Goal: Task Accomplishment & Management: Manage account settings

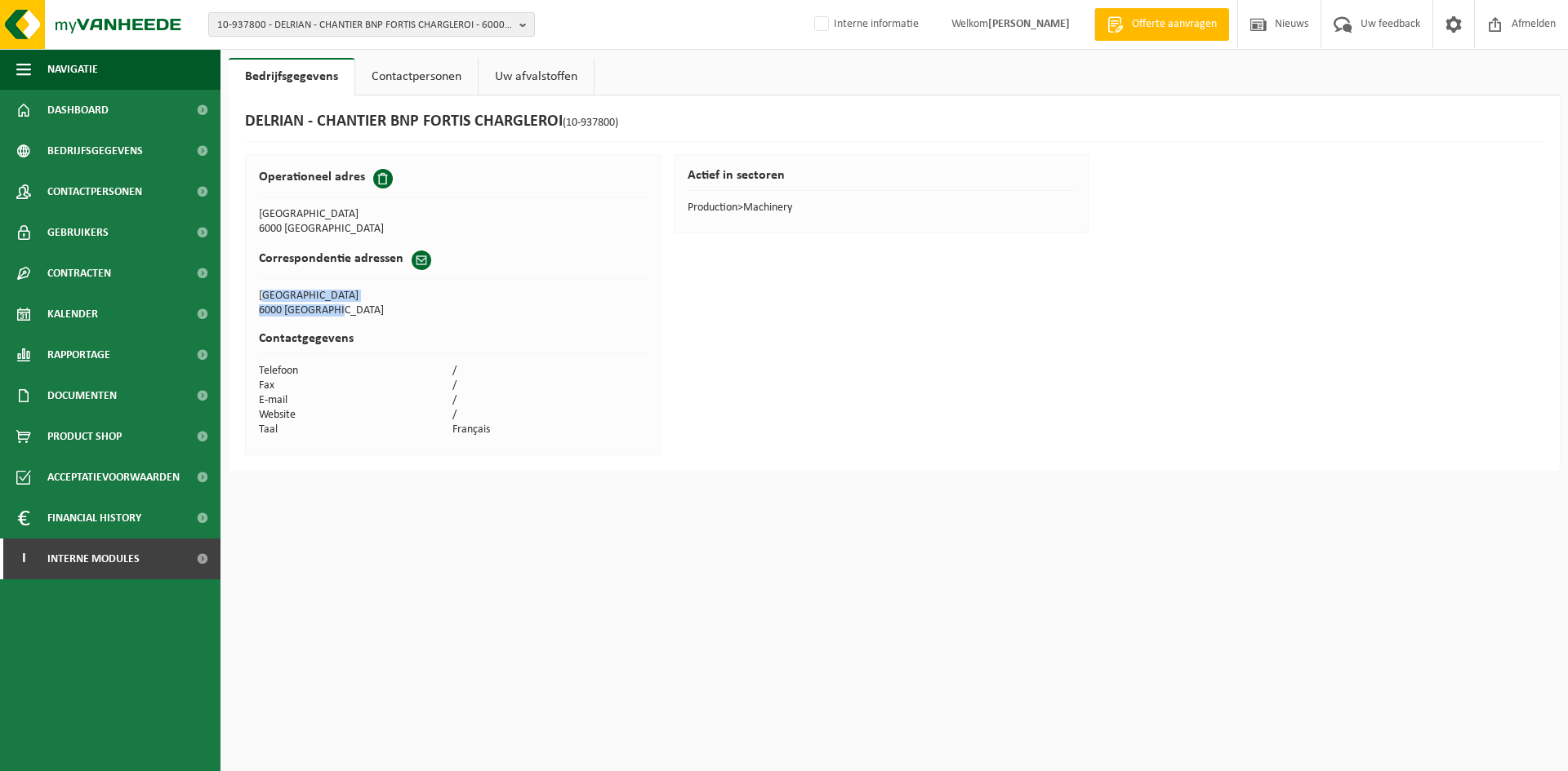
click at [589, 548] on html "10-937800 - DELRIAN - CHANTIER BNP FORTIS CHARGLEROI - 6000 CHARLEROI, QUAI DE …" at bounding box center [784, 386] width 1568 height 771
click at [240, 19] on span "10-937800 - DELRIAN - CHANTIER BNP FORTIS CHARGLEROI - 6000 CHARLEROI, QUAI DE …" at bounding box center [364, 24] width 296 height 24
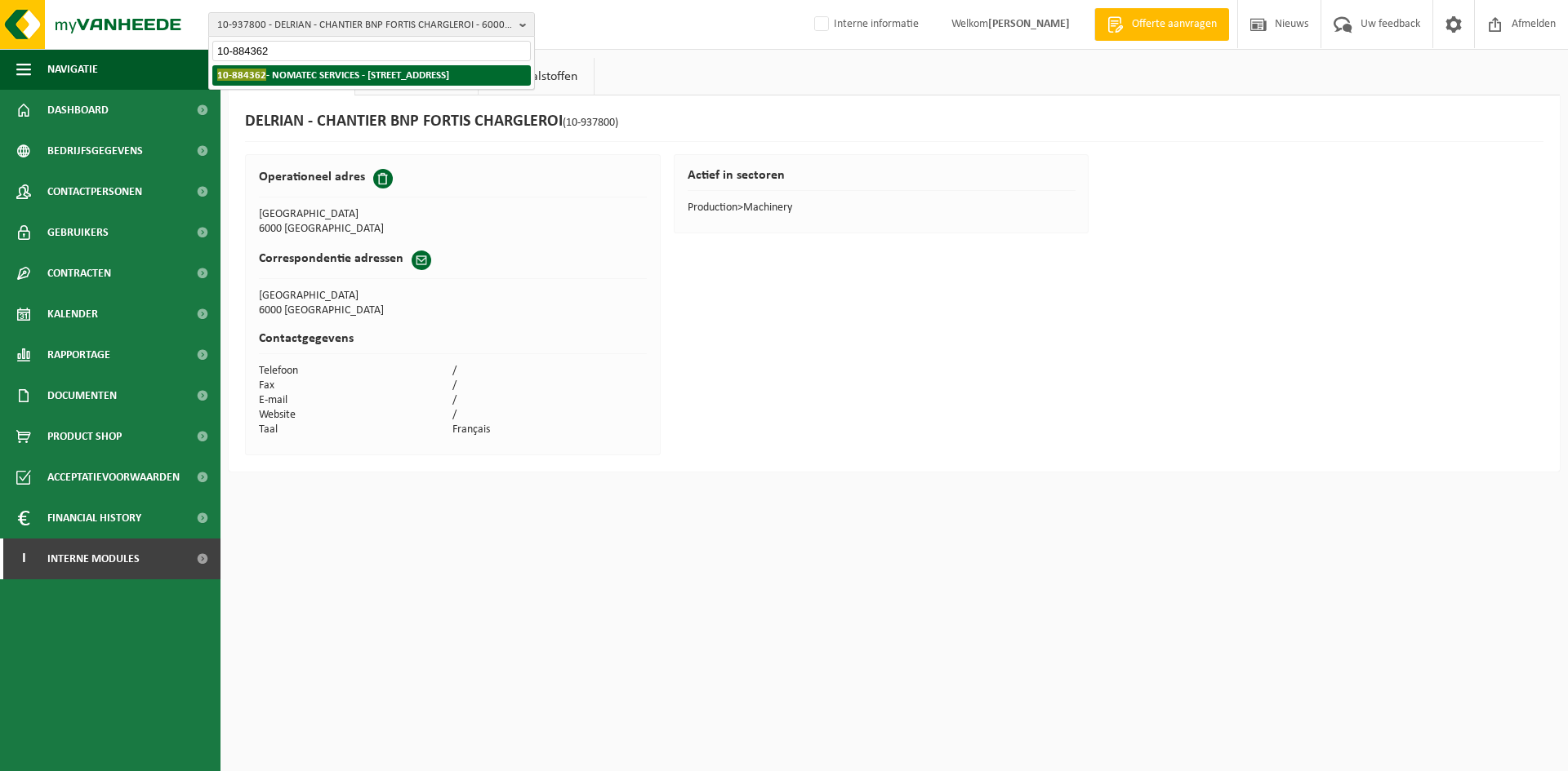
type input "10-884362"
click at [350, 71] on strong "10-884362 - NOMATEC SERVICES - 2630 AARTSELAAR, BOOMSESTEENWEG 71C" at bounding box center [332, 75] width 232 height 13
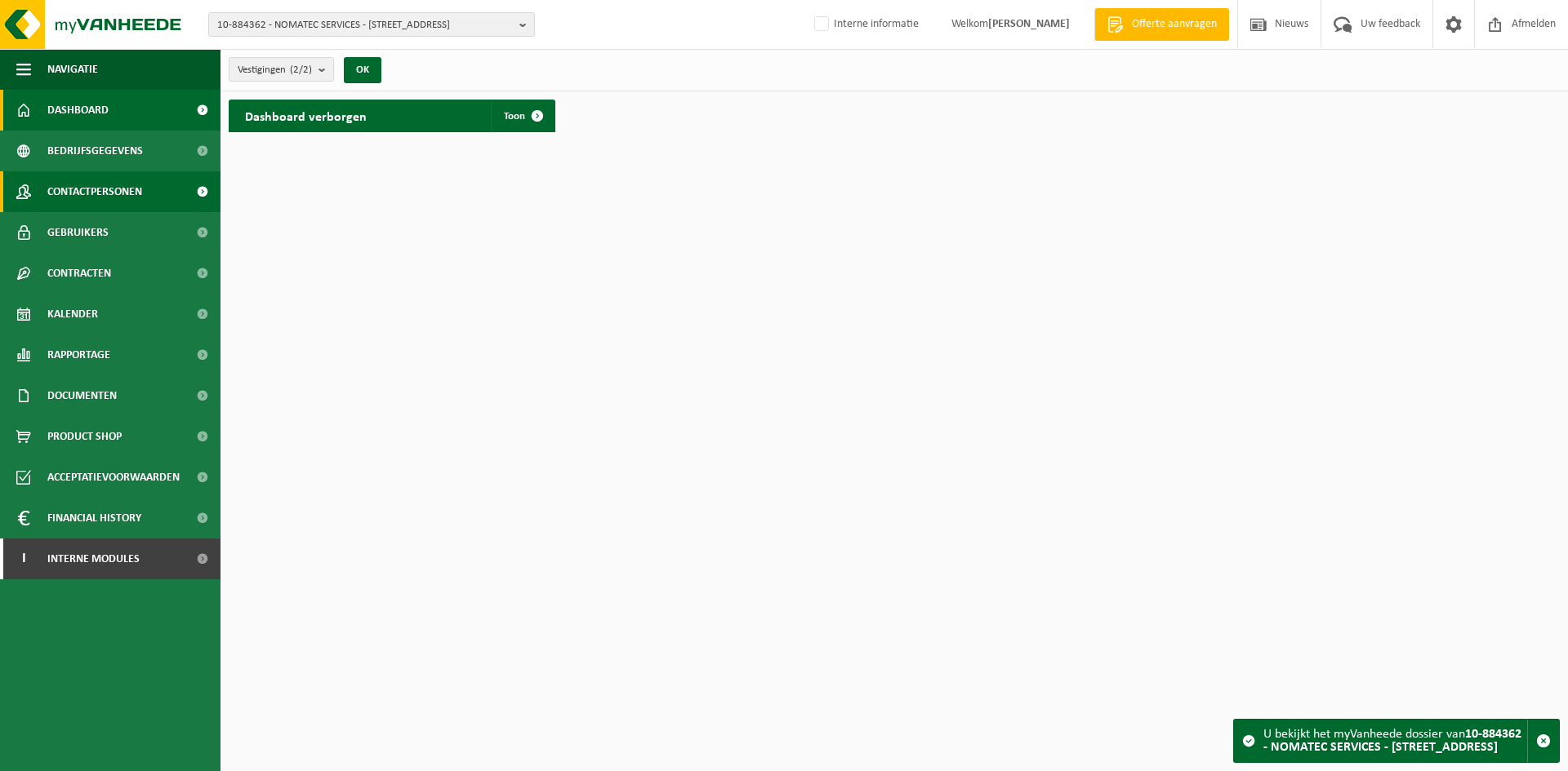
click at [158, 189] on link "Contactpersonen" at bounding box center [110, 192] width 220 height 41
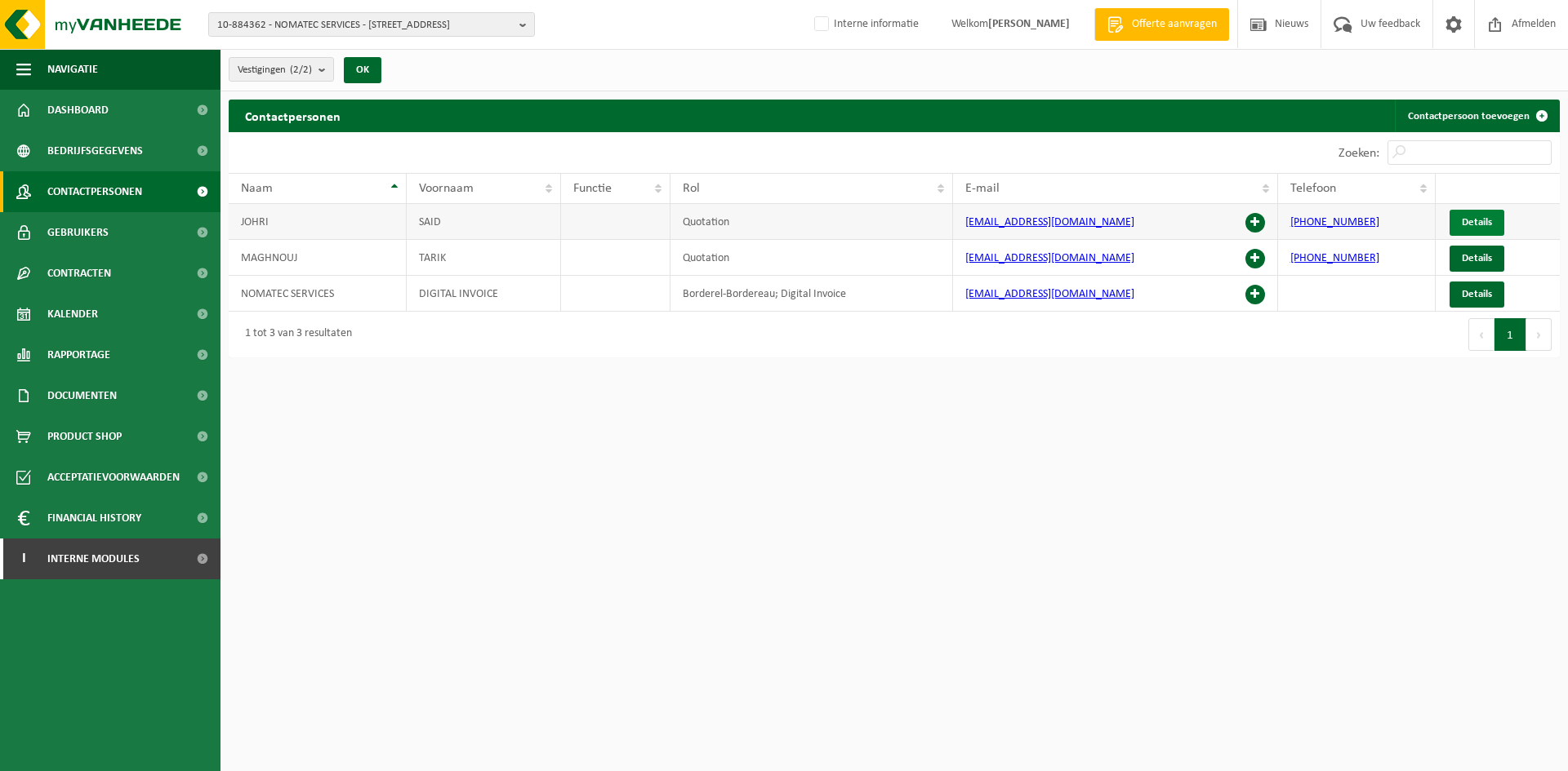
click at [1494, 220] on link "Details" at bounding box center [1476, 223] width 54 height 26
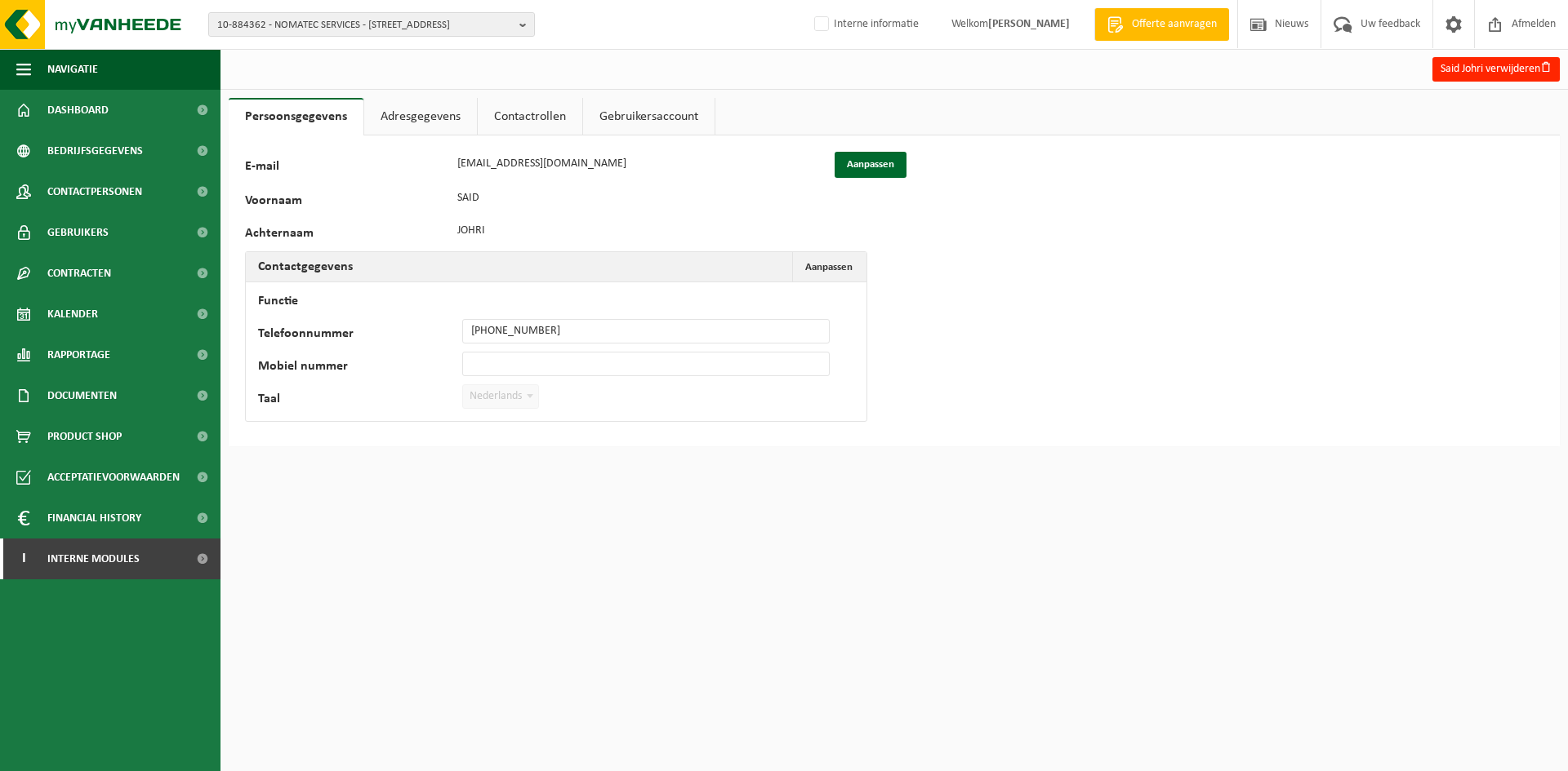
click at [392, 96] on div "Said Johri verwijderen Persoonsgegevens Adresgegevens Contactrollen Gebruikersa…" at bounding box center [784, 231] width 1568 height 463
click at [392, 120] on link "Adresgegevens" at bounding box center [421, 116] width 112 height 38
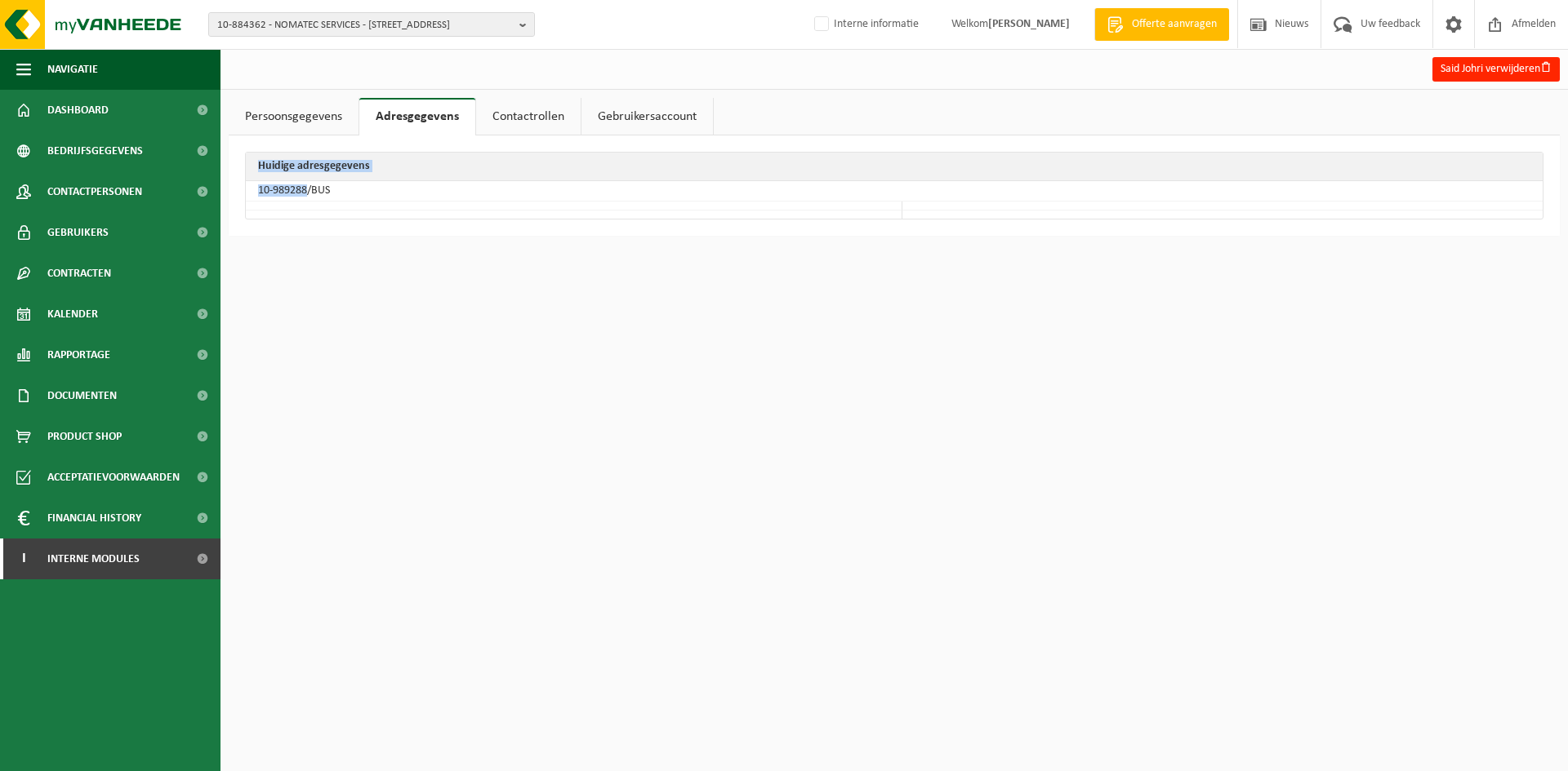
drag, startPoint x: 307, startPoint y: 193, endPoint x: 242, endPoint y: 199, distance: 65.3
click at [242, 199] on div "Huidige adresgegevens 10-989288/BUS" at bounding box center [894, 186] width 1331 height 101
click at [303, 180] on th "Huidige adresgegevens" at bounding box center [894, 167] width 1297 height 28
drag, startPoint x: 307, startPoint y: 192, endPoint x: 252, endPoint y: 194, distance: 55.0
click at [252, 194] on td "10-989288/BUS" at bounding box center [894, 191] width 1297 height 20
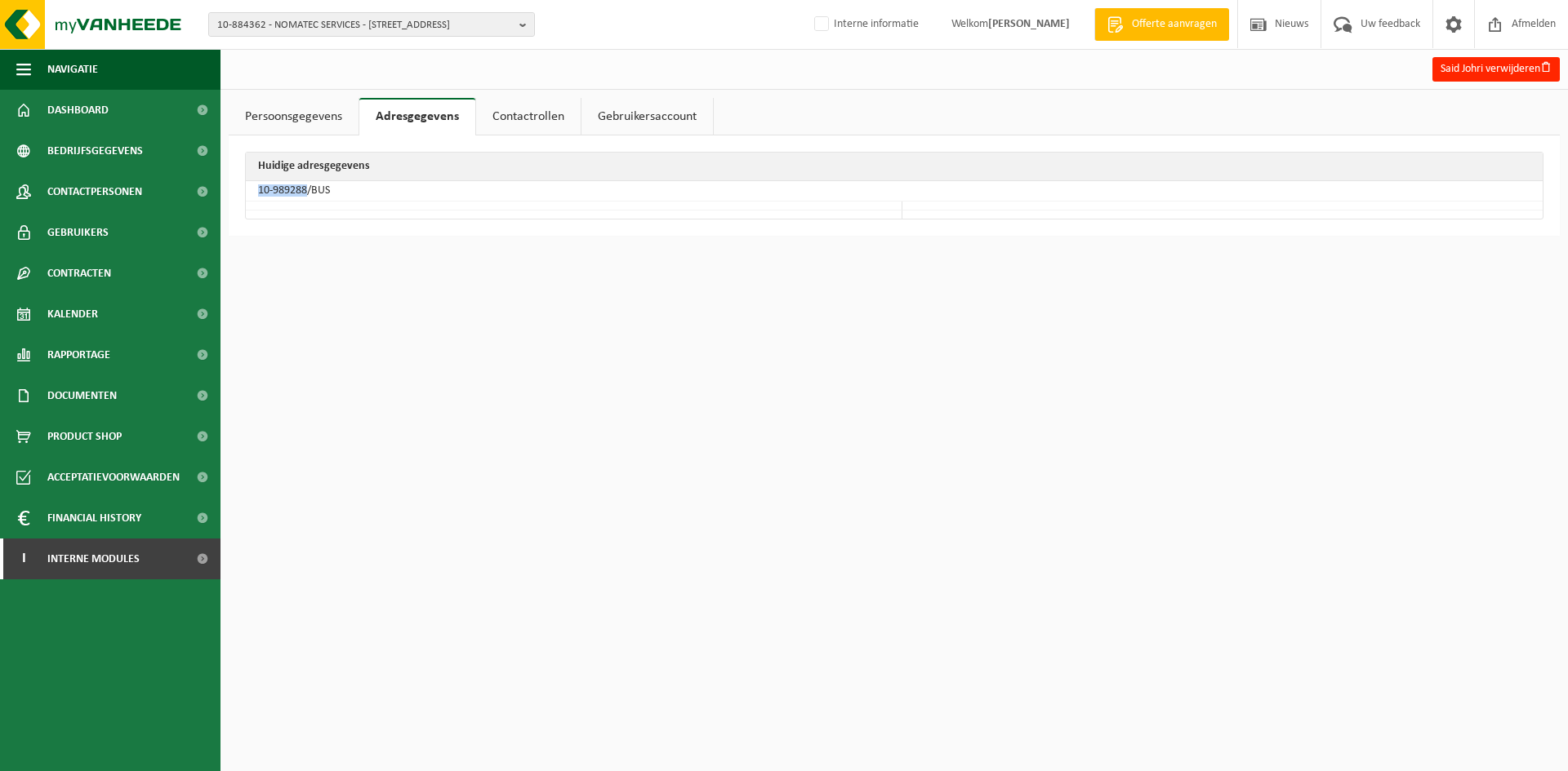
copy td "10-989288"
click at [287, 36] on span "10-884362 - NOMATEC SERVICES - 2630 AARTSELAAR, BOOMSESTEENWEG 71C" at bounding box center [364, 24] width 296 height 24
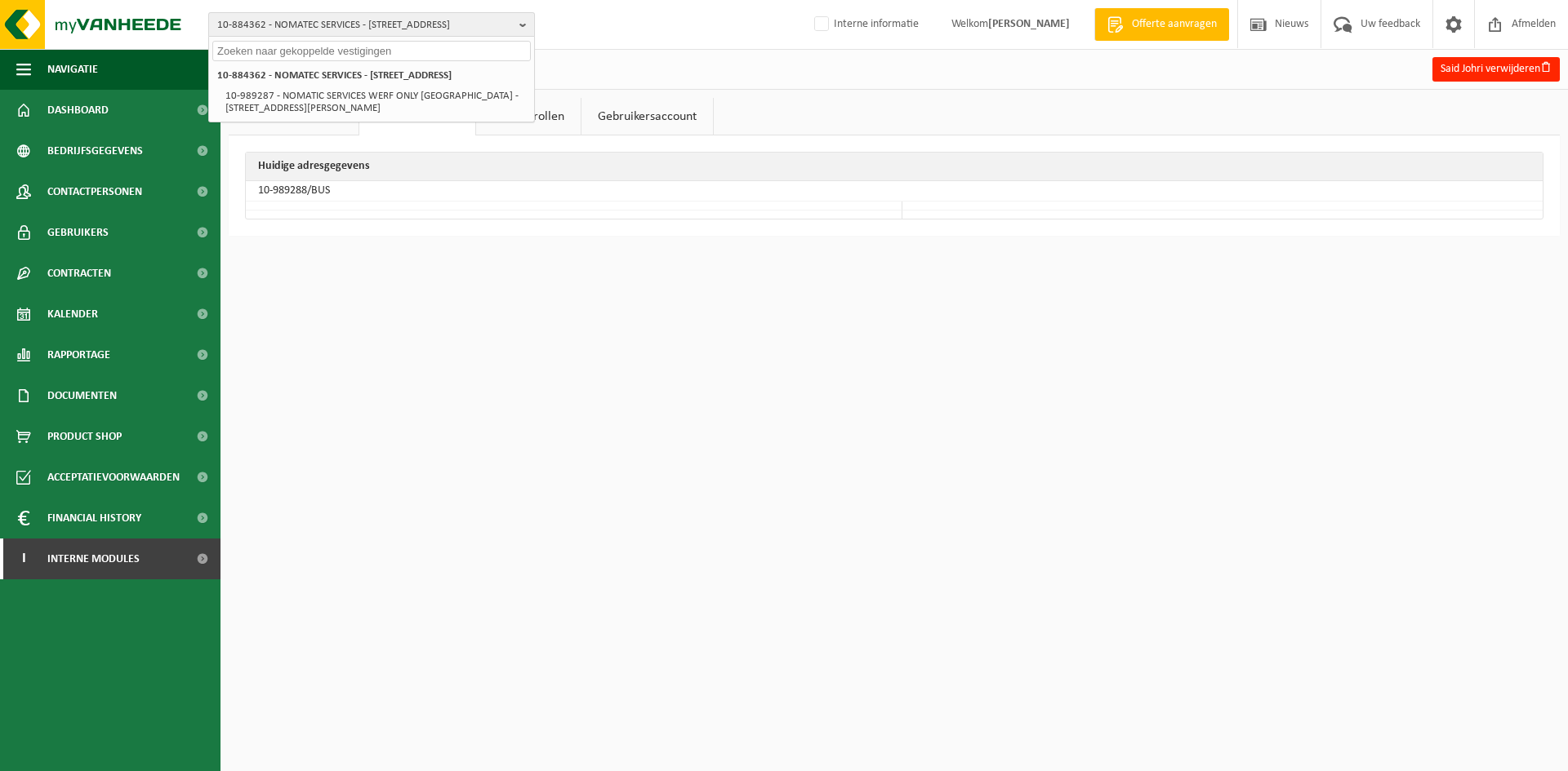
paste input "10-952420"
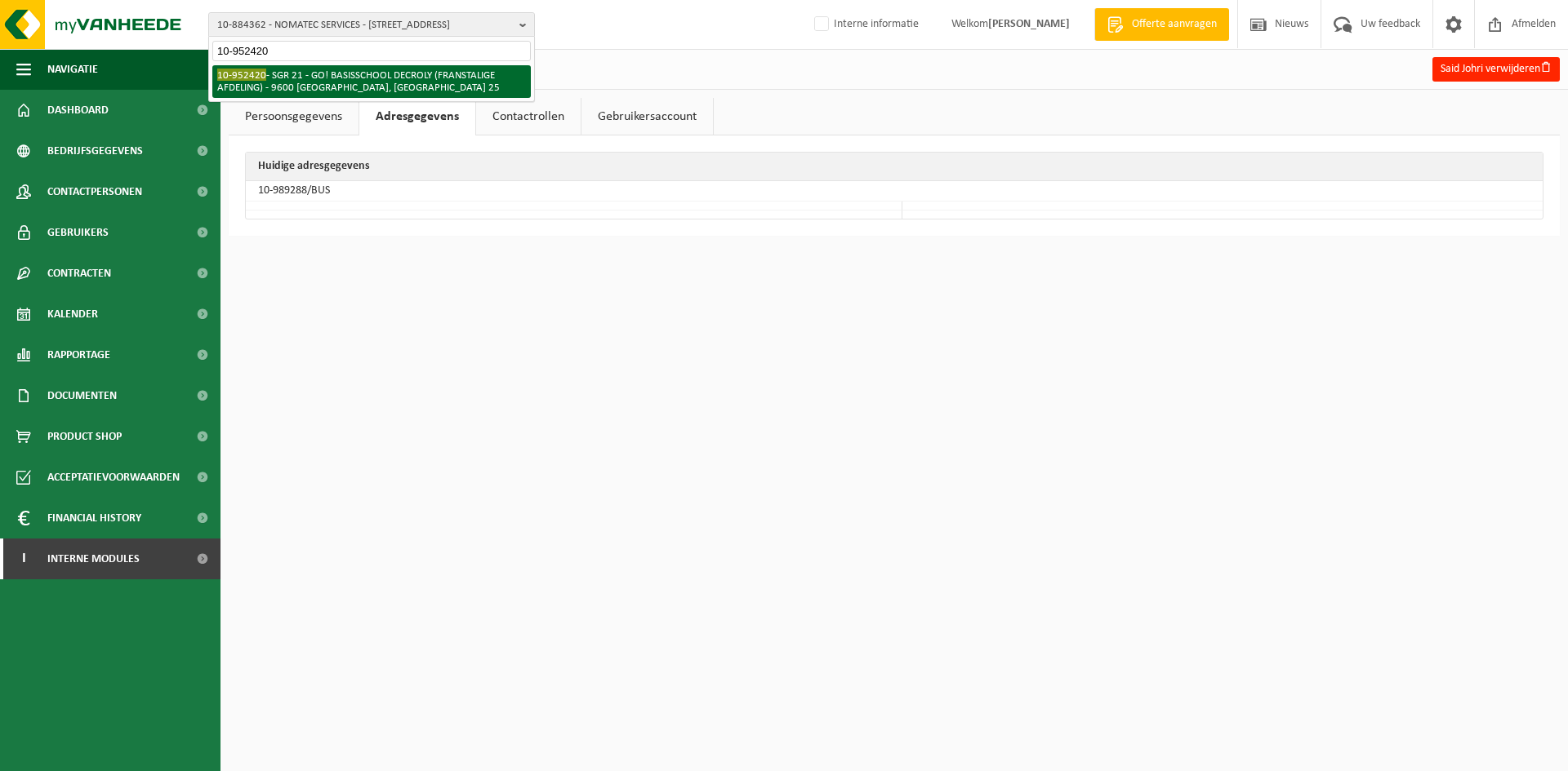
type input "10-952420"
click at [311, 96] on li "10-952420 - SGR 21 - GO! BASISSCHOOL DECROLY (FRANSTALIGE AFDELING) - 9600 RONS…" at bounding box center [371, 81] width 319 height 33
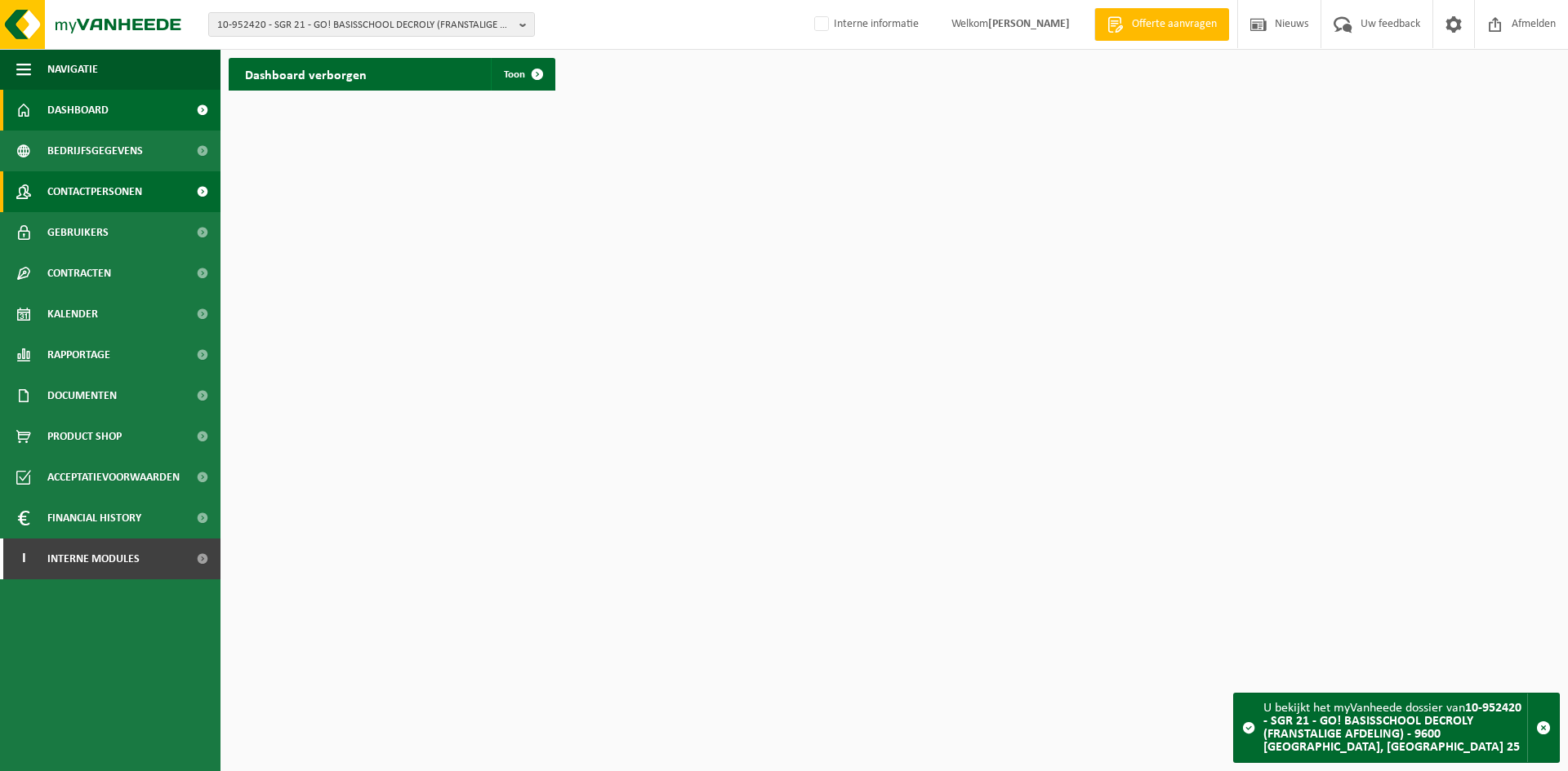
click at [106, 178] on span "Contactpersonen" at bounding box center [95, 192] width 95 height 41
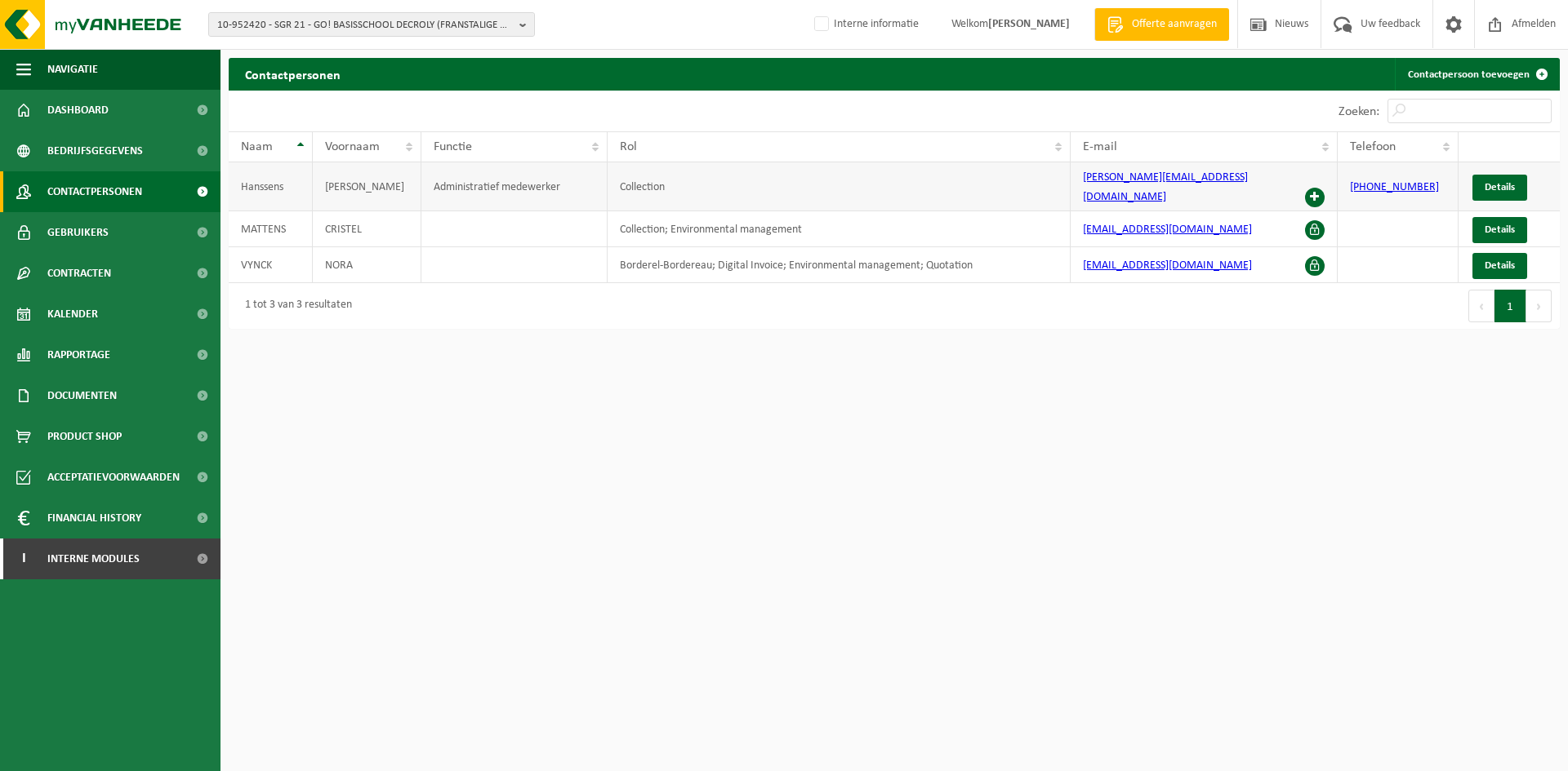
click at [1319, 188] on span at bounding box center [1314, 198] width 19 height 19
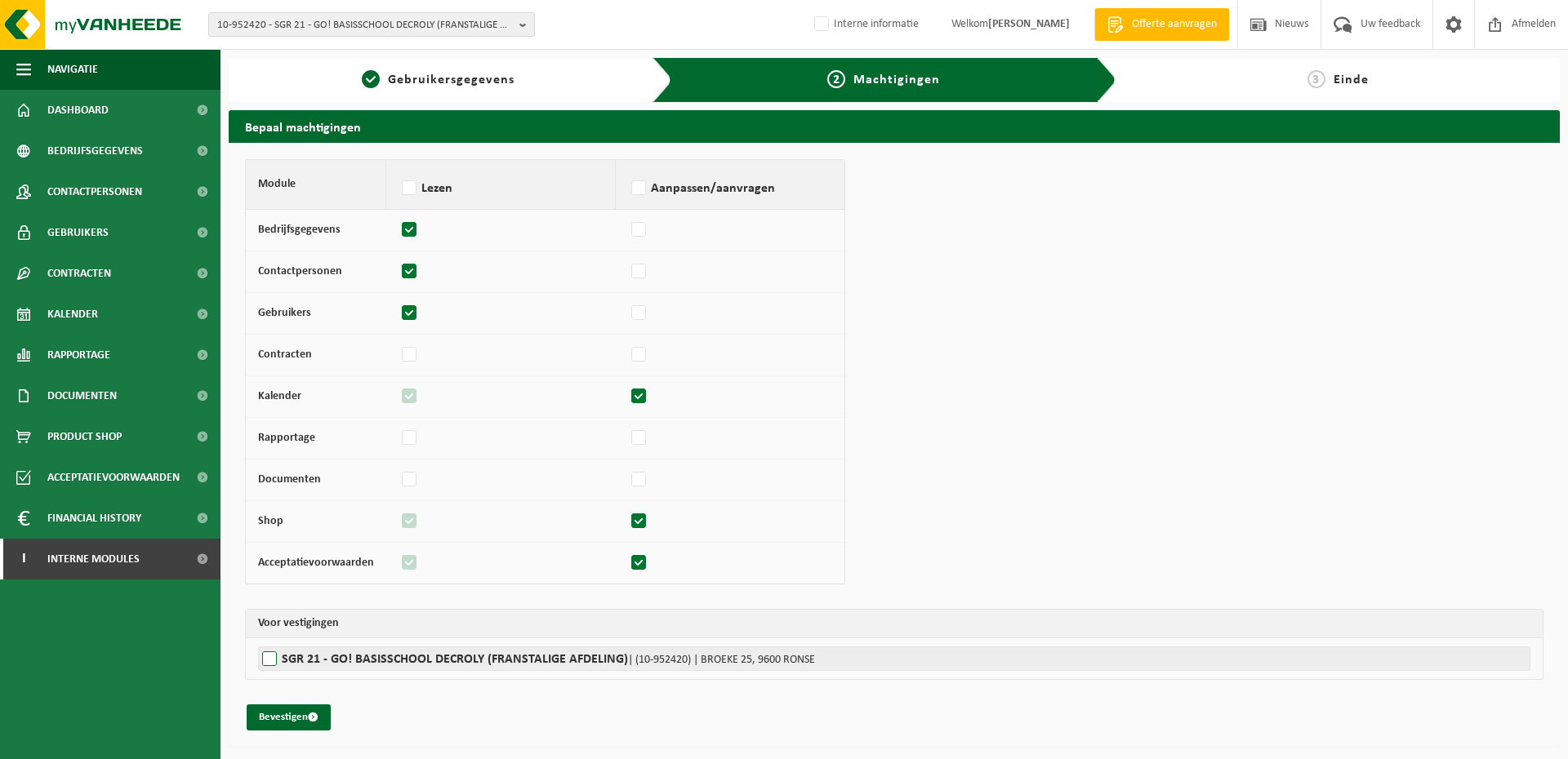
click at [392, 660] on label"] "SGR 21 - GO! BASISSCHOOL DECROLY (FRANSTALIGE AFDELING) | (10-952420) | BROEKE …" at bounding box center [894, 658] width 1272 height 24
click at [392, 660] on input "SGR 21 - GO! BASISSCHOOL DECROLY (FRANSTALIGE AFDELING) | (10-952420) | BROEKE …" at bounding box center [1042, 658] width 1568 height 24
checkbox input "true"
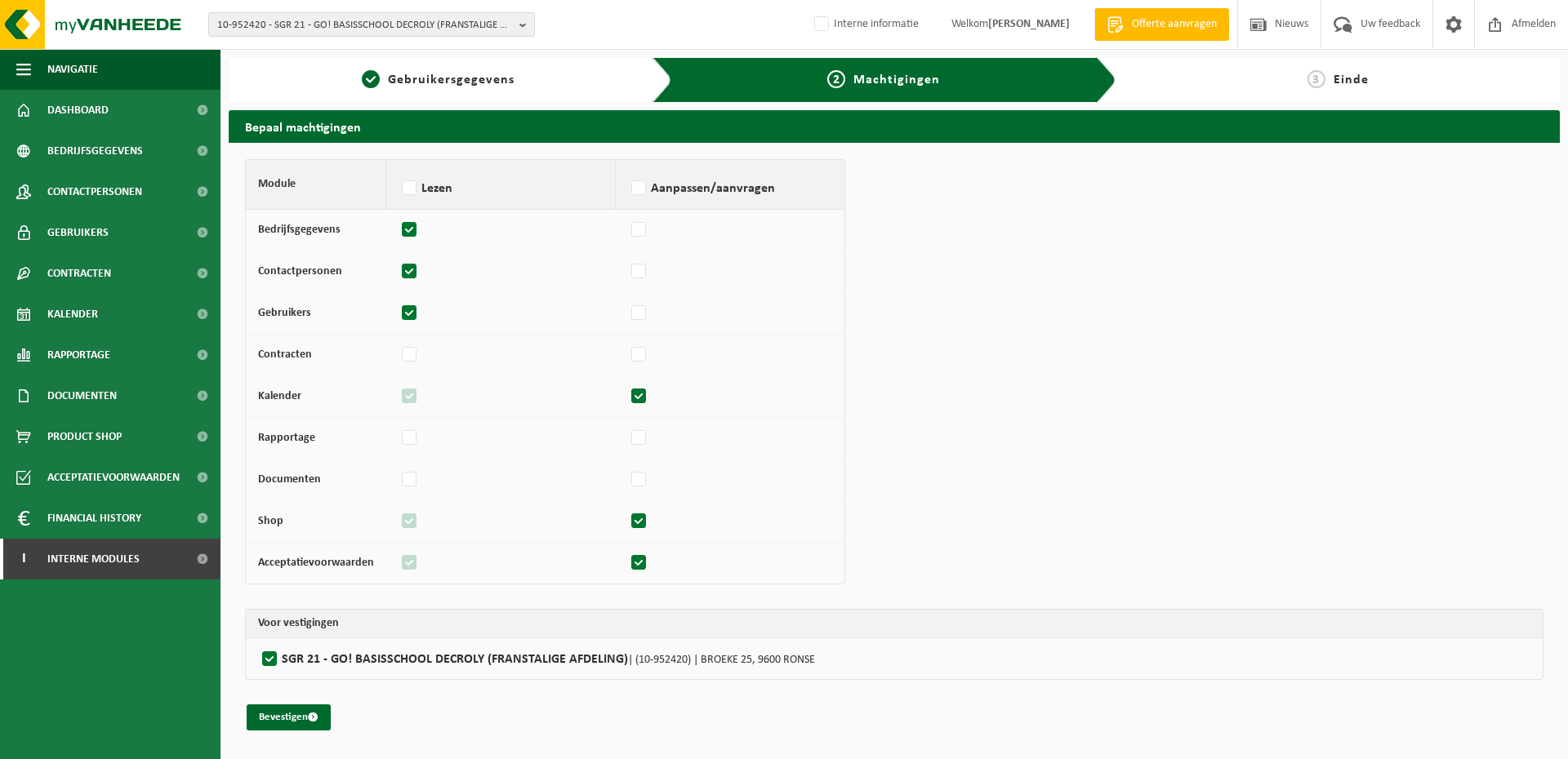
click at [308, 701] on div "Module Lezen Aanpassen/aanvragen Bedrijfsgegevens Contactpersonen Gebruikers Co…" at bounding box center [894, 445] width 1299 height 572
click at [299, 712] on button "Bevestigen" at bounding box center [288, 717] width 84 height 26
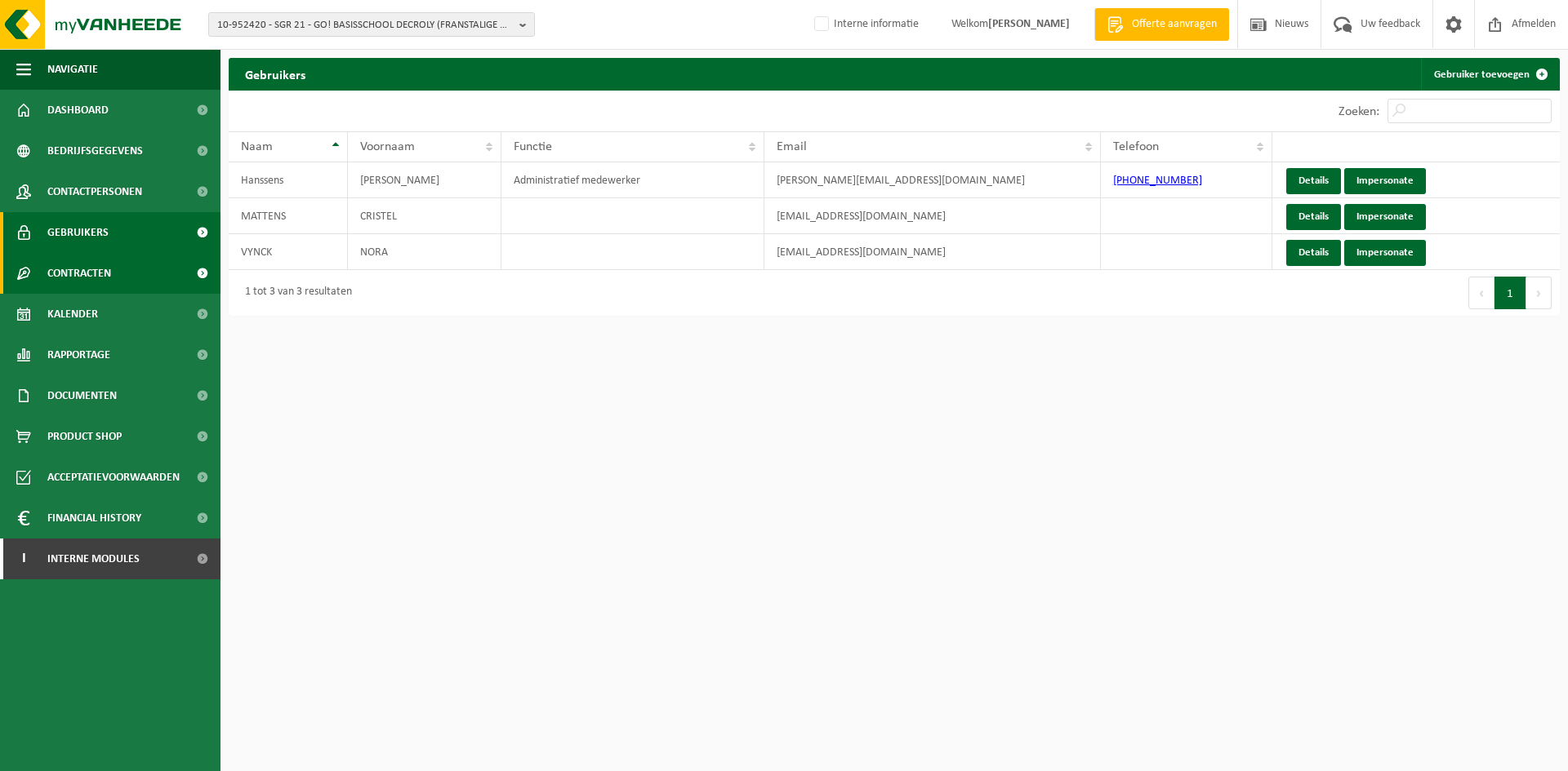
click at [153, 271] on link "Contracten" at bounding box center [110, 273] width 220 height 41
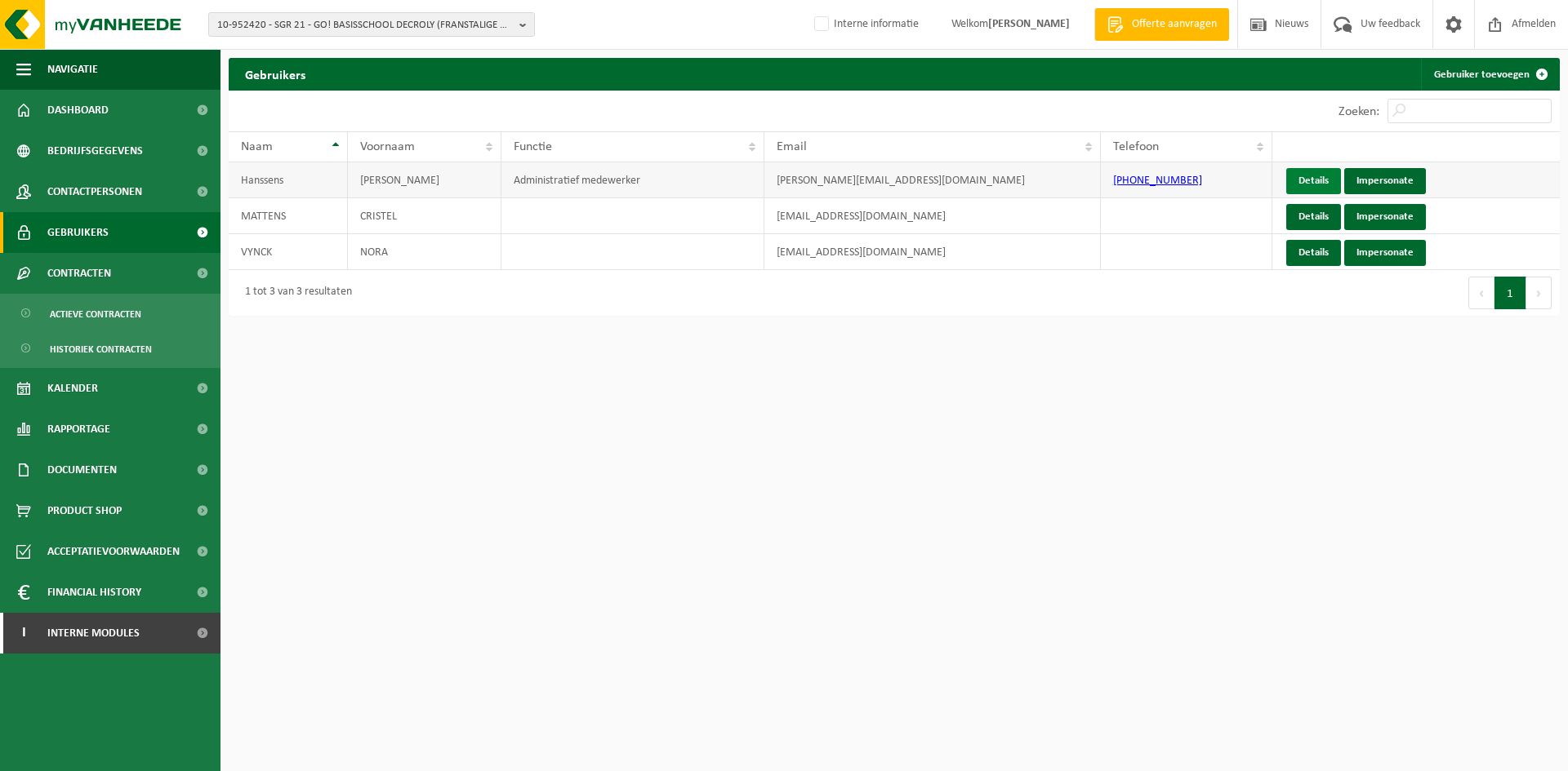
click at [1320, 170] on link "Details" at bounding box center [1313, 181] width 54 height 26
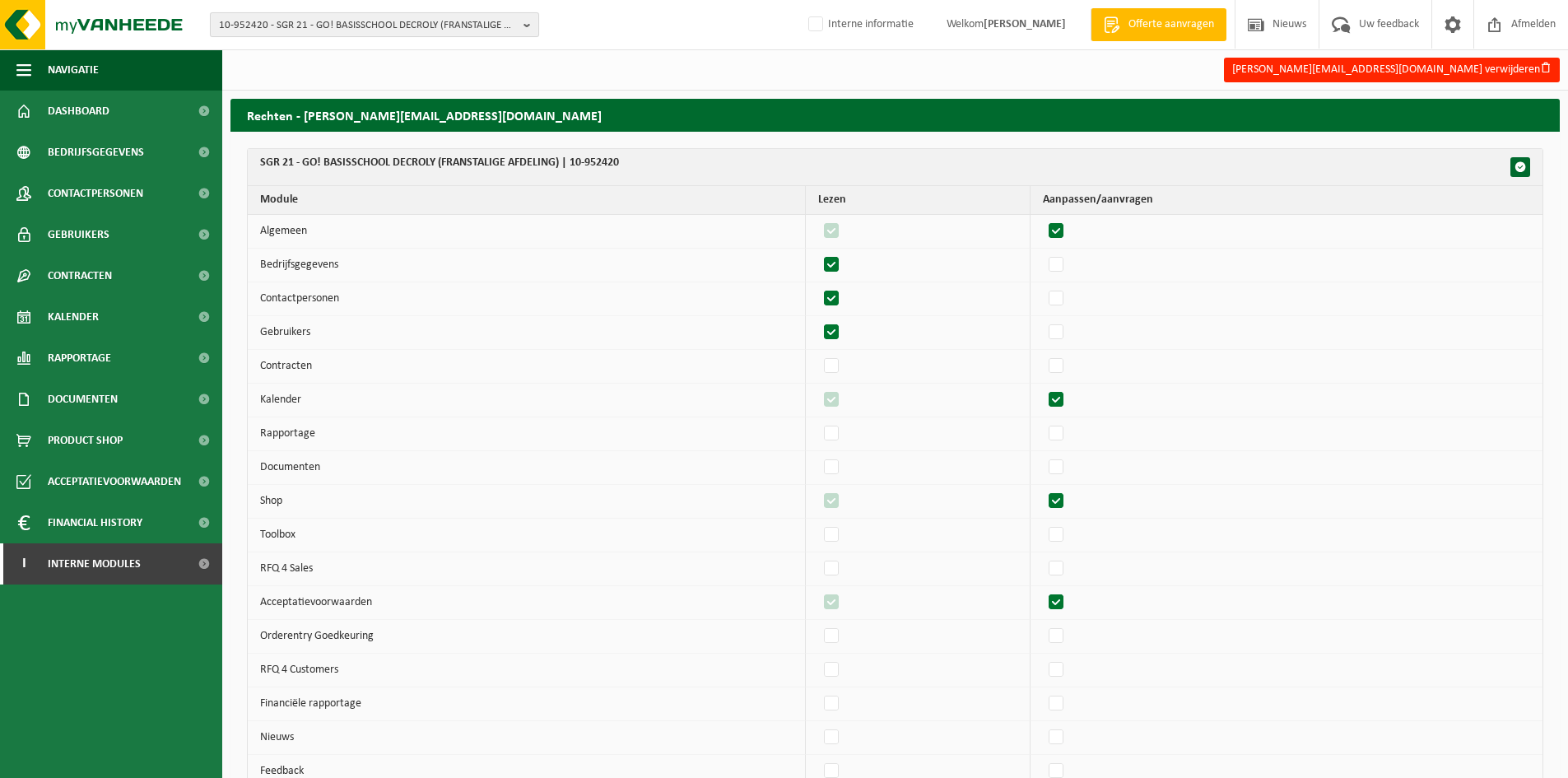
click at [343, 19] on span "10-952420 - SGR 21 - GO! BASISSCHOOL DECROLY (FRANSTALIGE AFDELING) - 9600 [GEO…" at bounding box center [367, 24] width 298 height 24
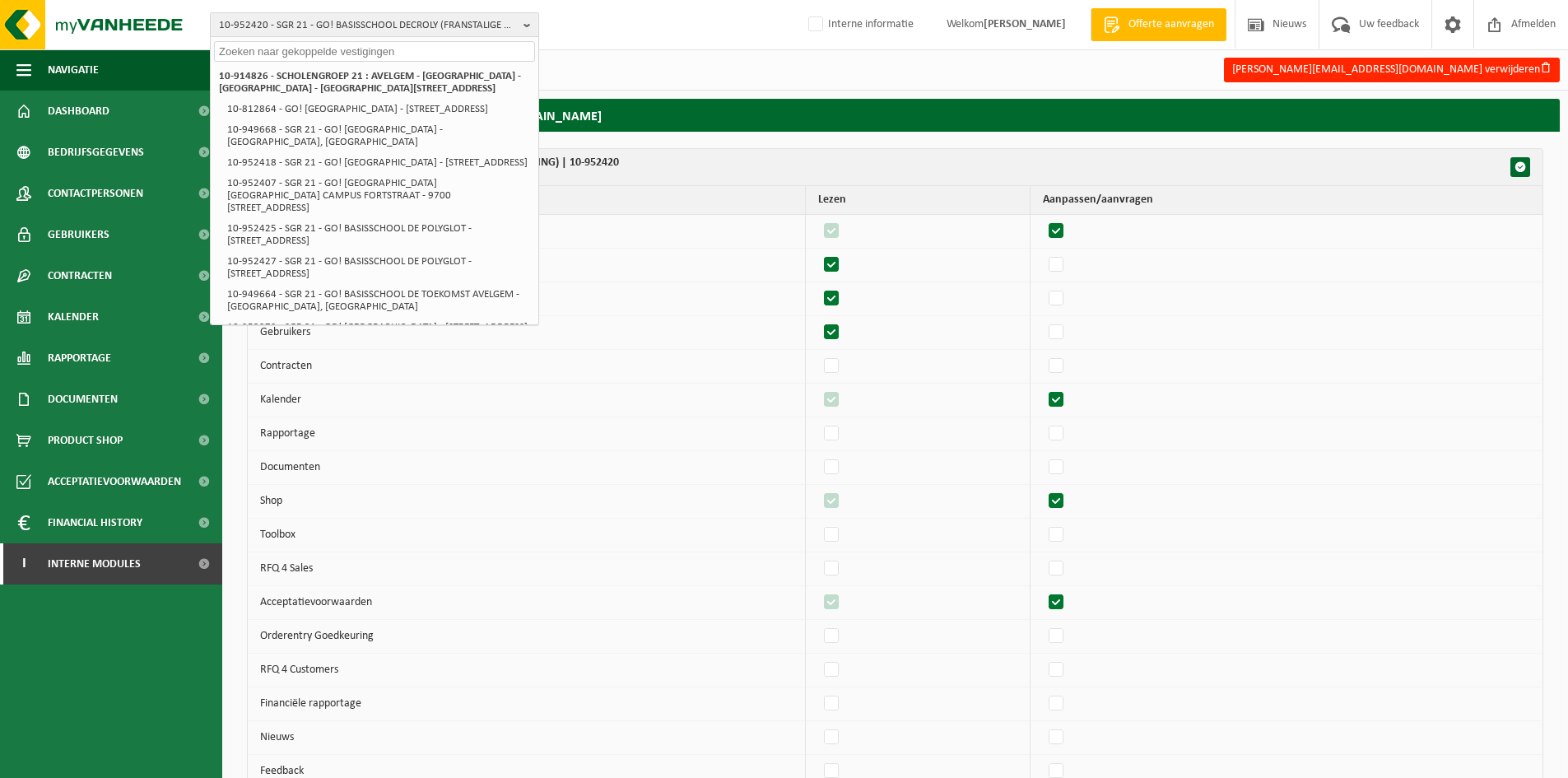
paste input "10-763396"
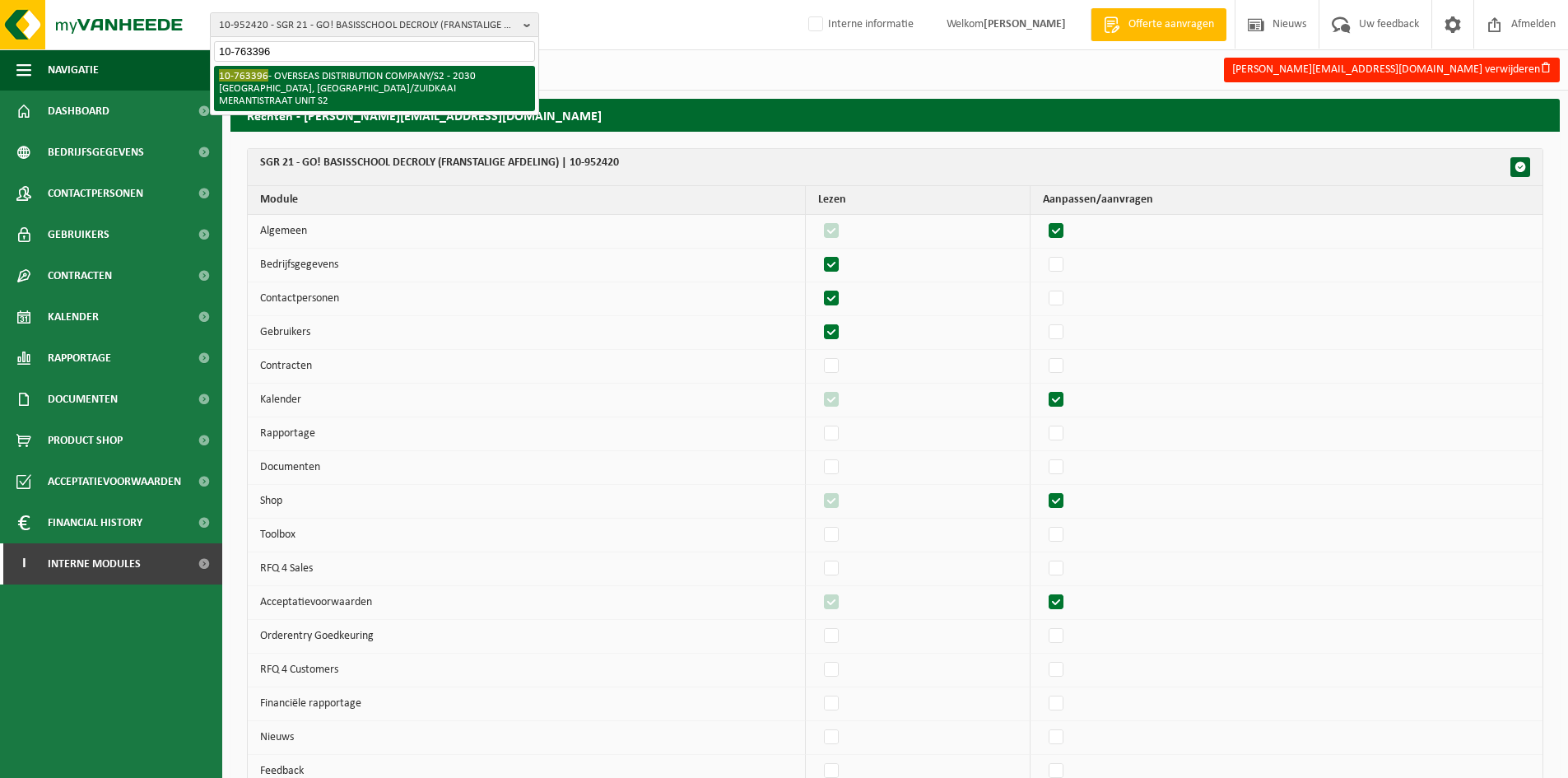
type input "10-763396"
click at [340, 71] on li "10-763396 - OVERSEAS DISTRIBUTION COMPANY/S2 - 2030 [GEOGRAPHIC_DATA], [GEOGRAP…" at bounding box center [374, 88] width 321 height 45
